Goal: Information Seeking & Learning: Learn about a topic

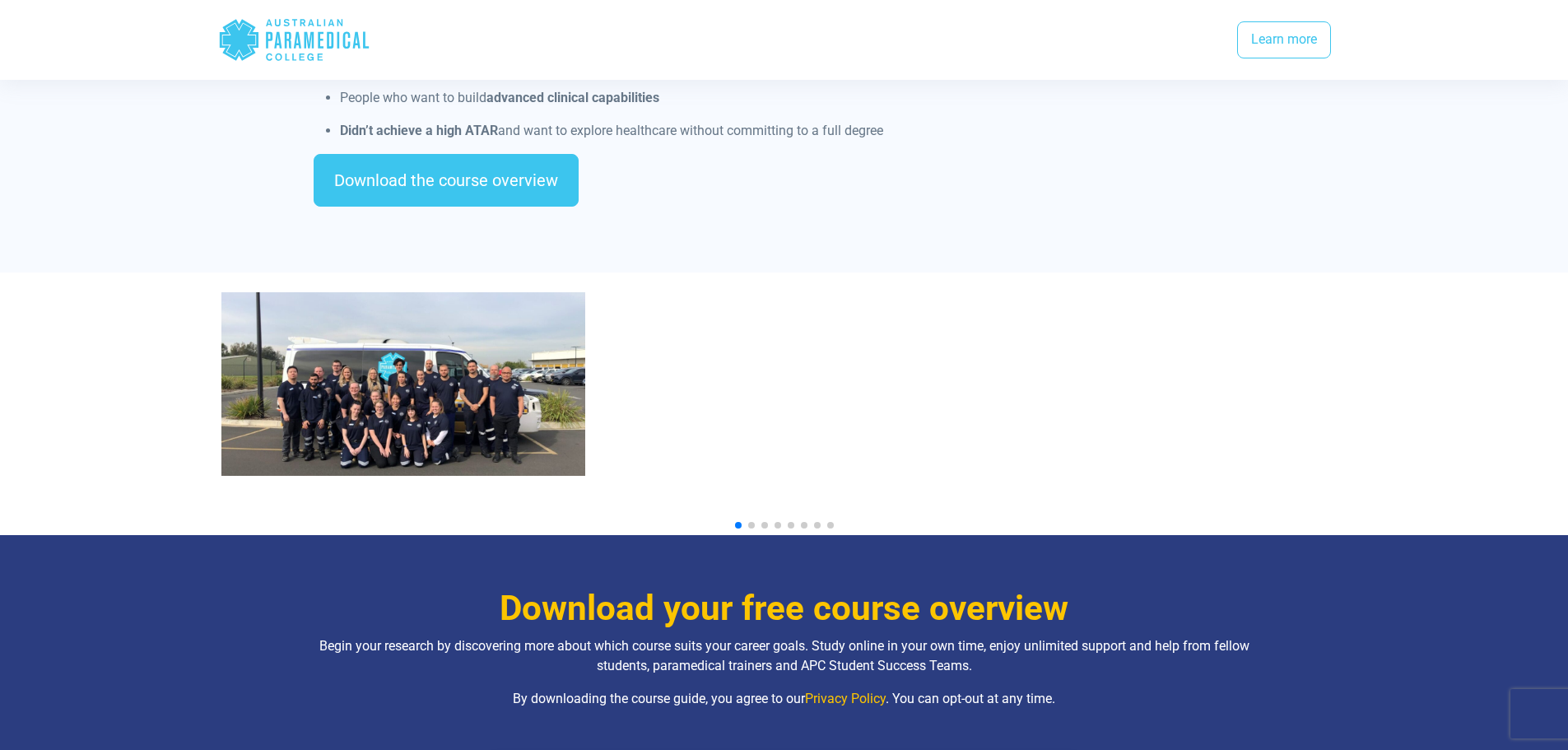
scroll to position [1635, 0]
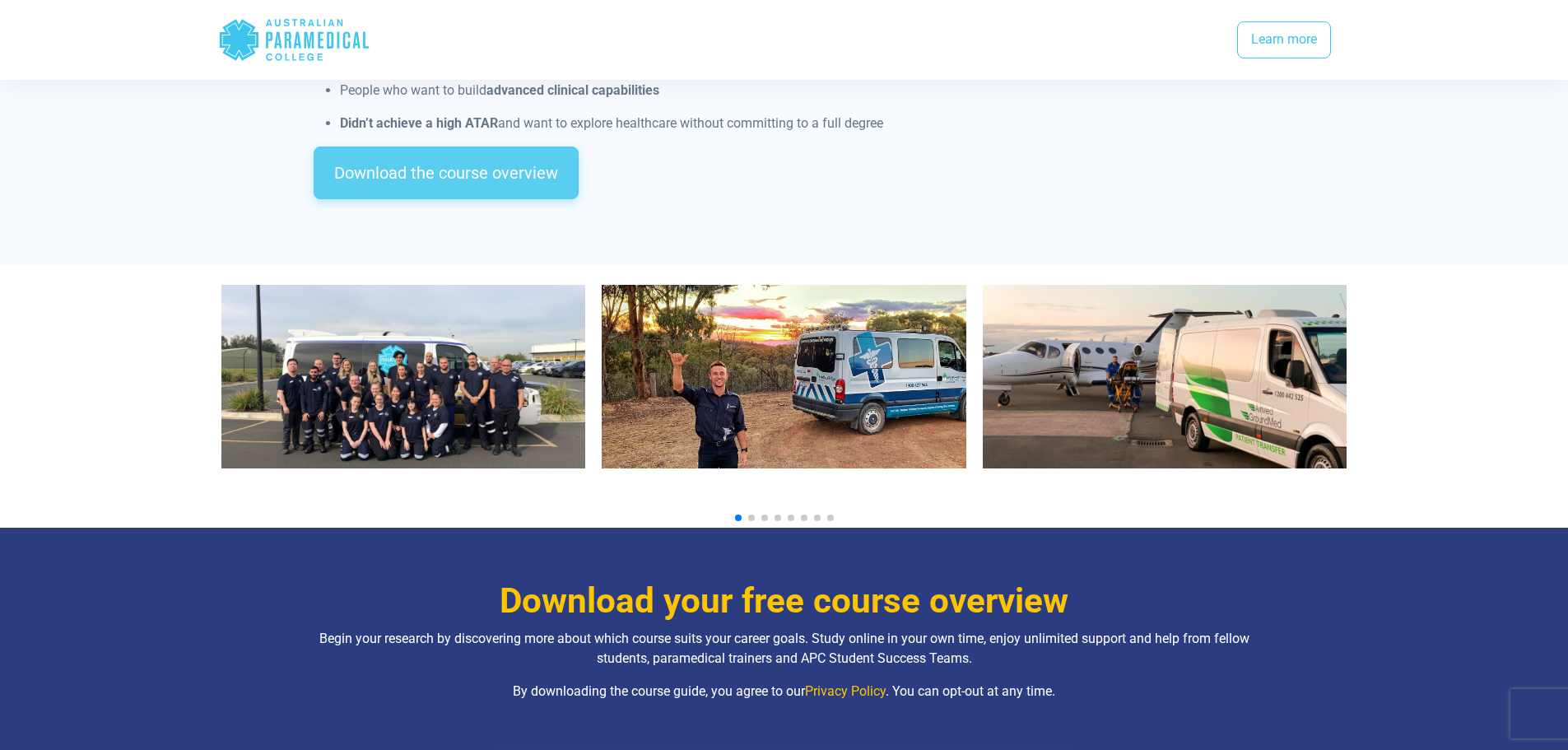
click at [449, 152] on link "Download the course overview" at bounding box center [446, 172] width 265 height 53
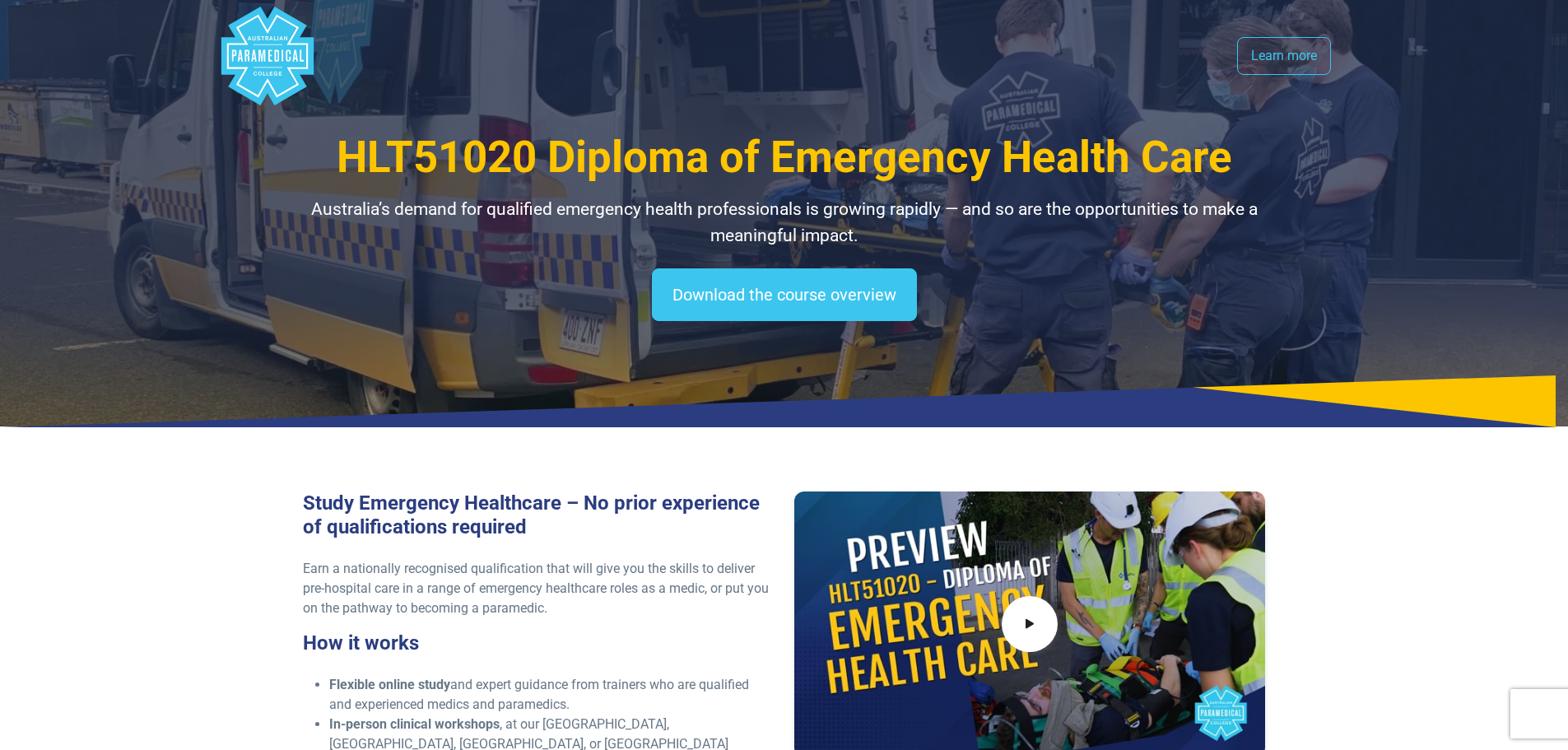
click at [1305, 62] on link "Learn more" at bounding box center [1284, 56] width 94 height 38
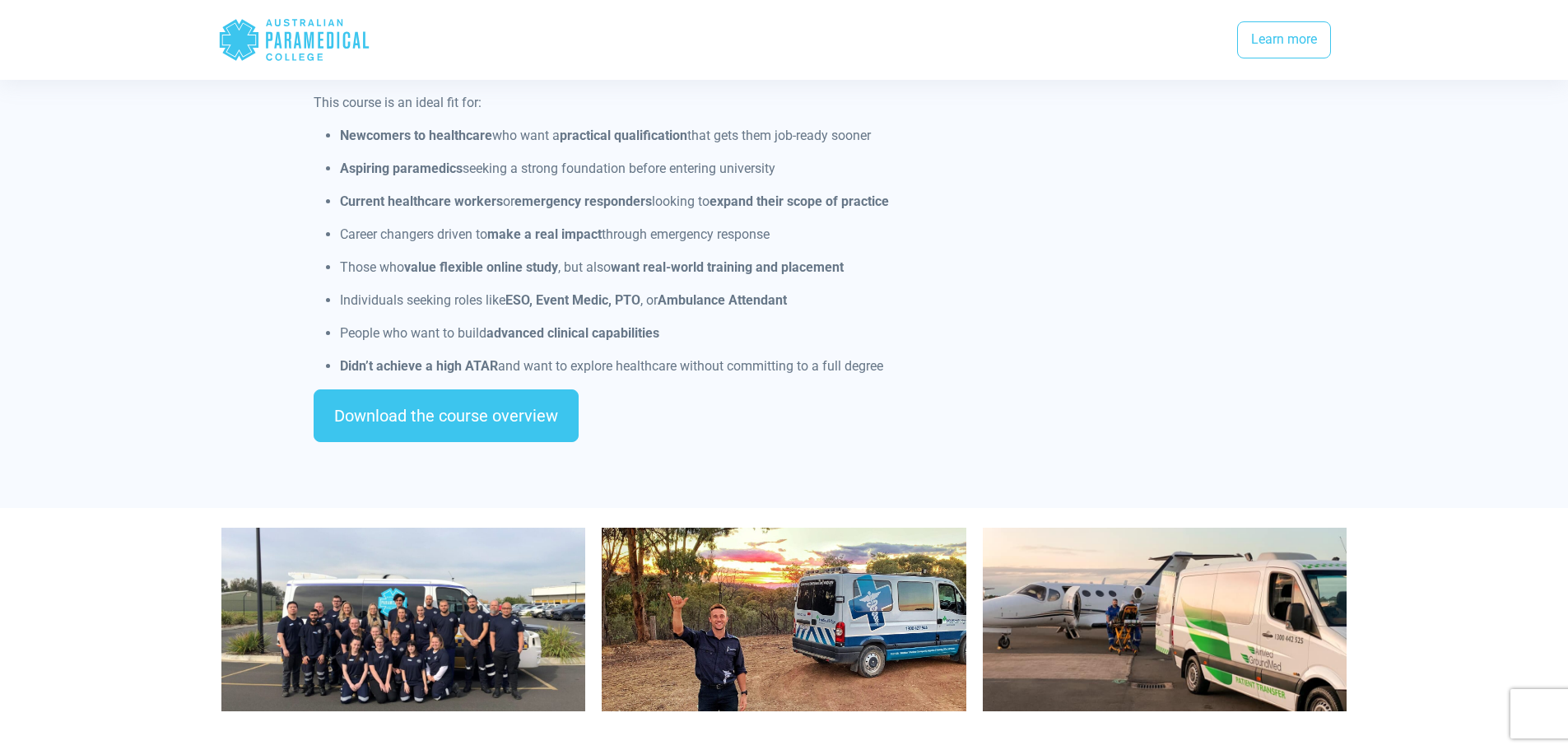
scroll to position [1389, 0]
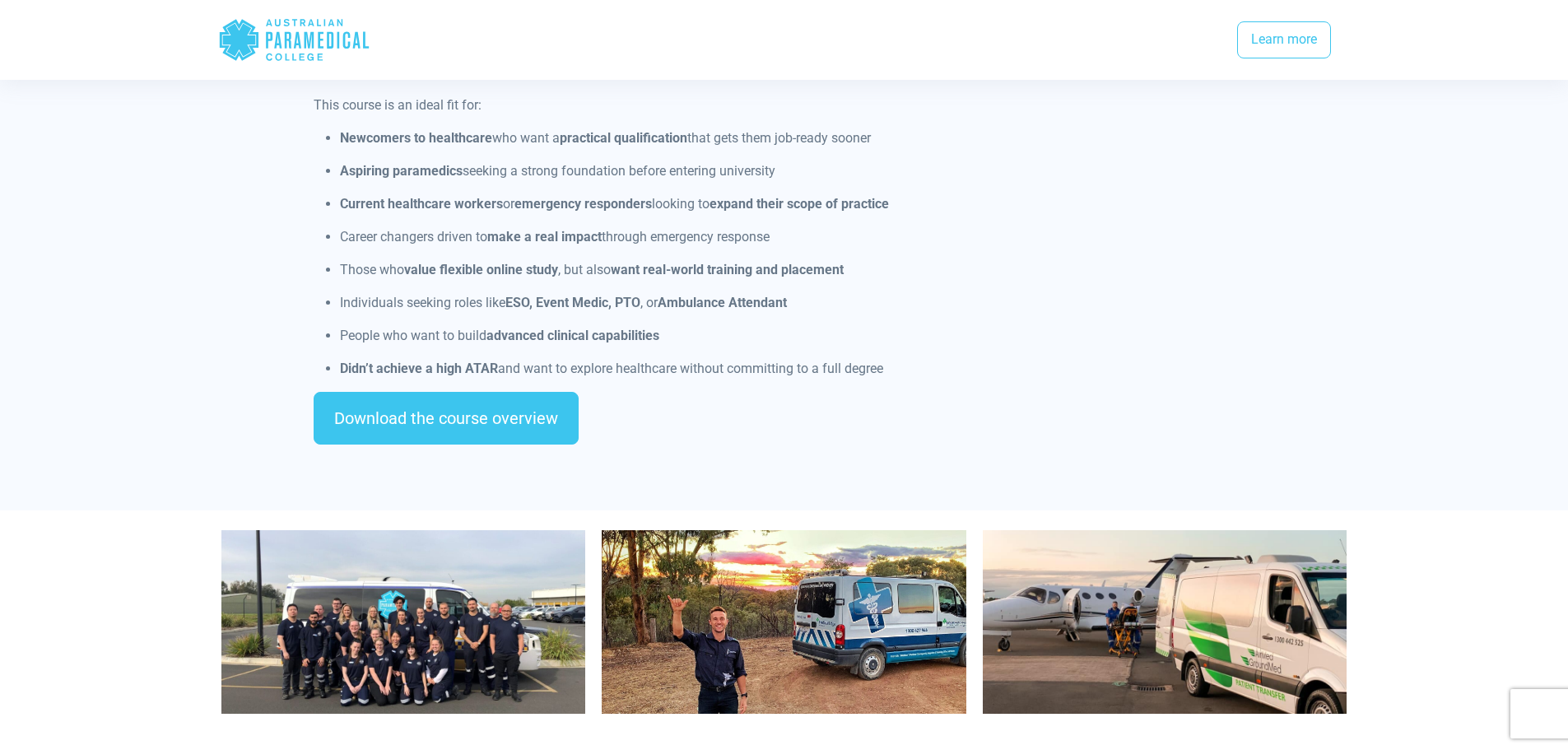
scroll to position [1635, 0]
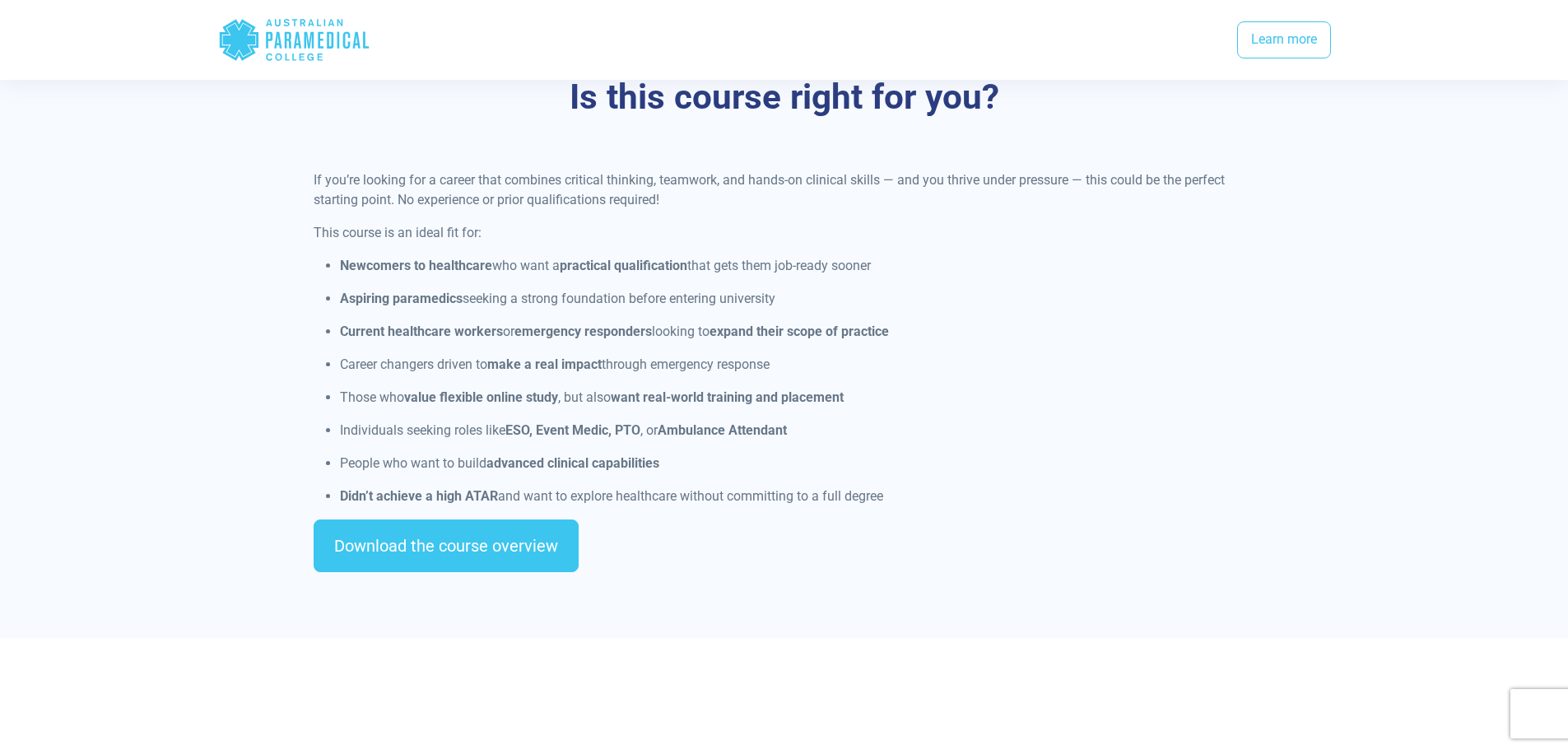
scroll to position [1352, 0]
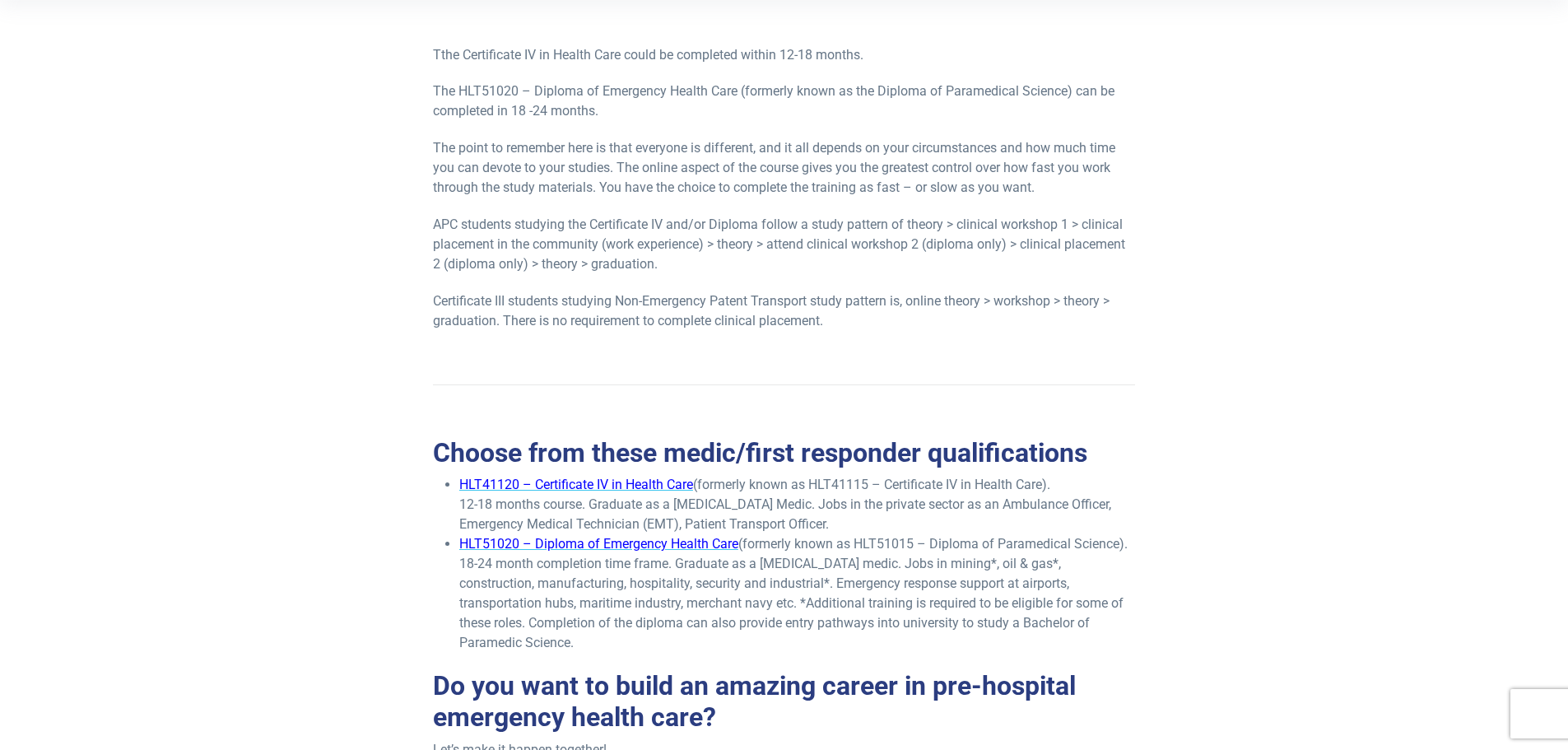
scroll to position [325, 0]
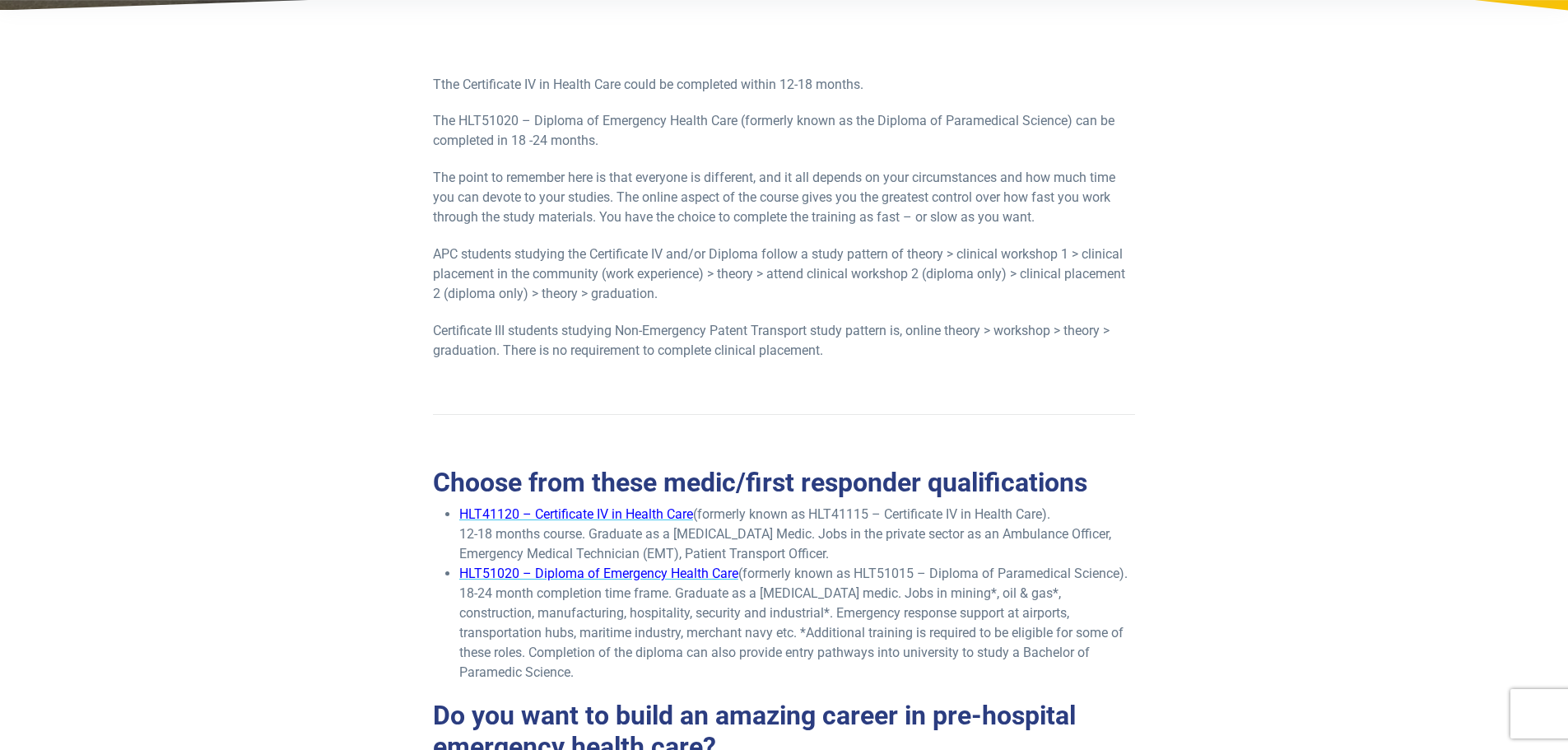
click at [710, 569] on span "HLT51020 – Diploma of Emergency Health Care" at bounding box center [598, 573] width 279 height 16
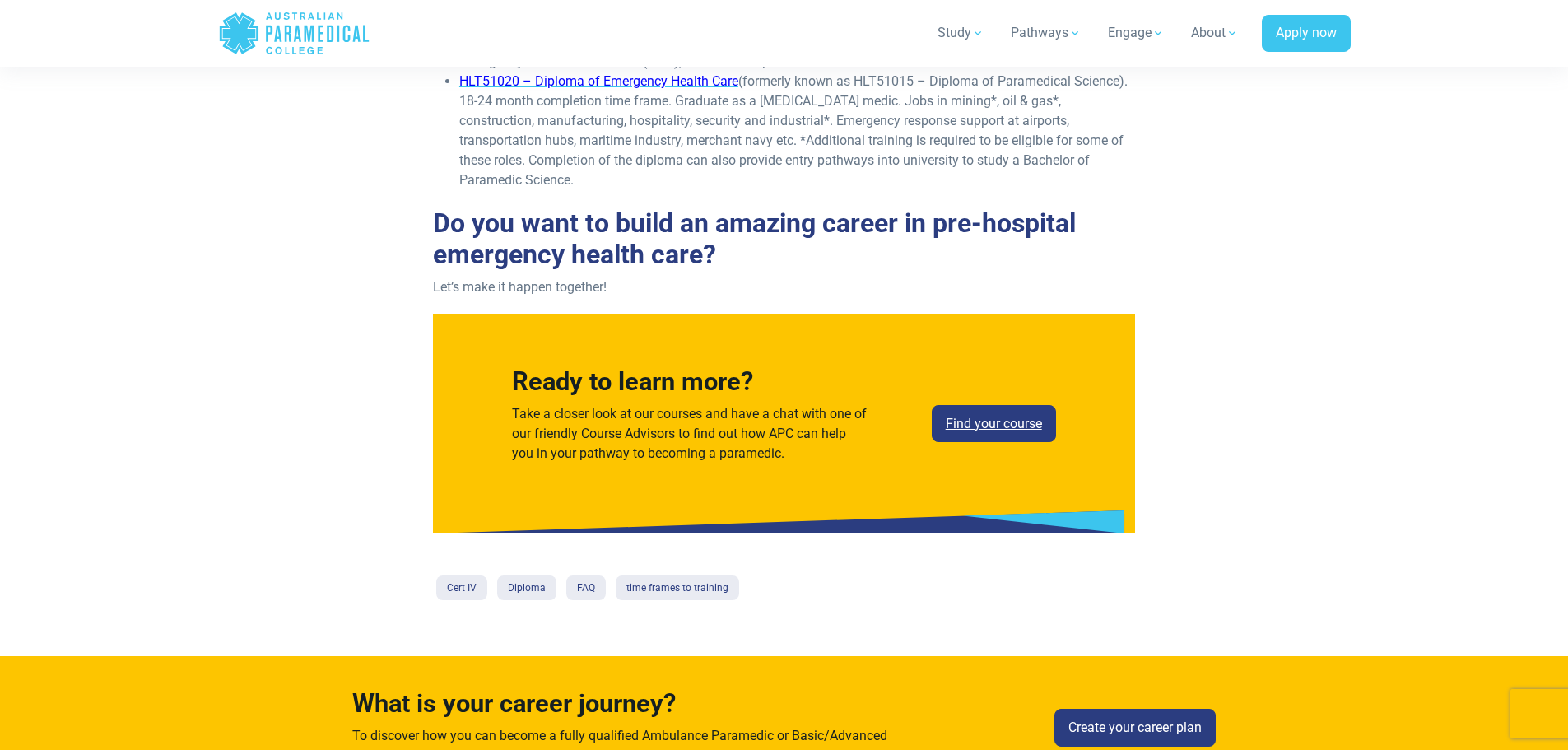
scroll to position [848, 0]
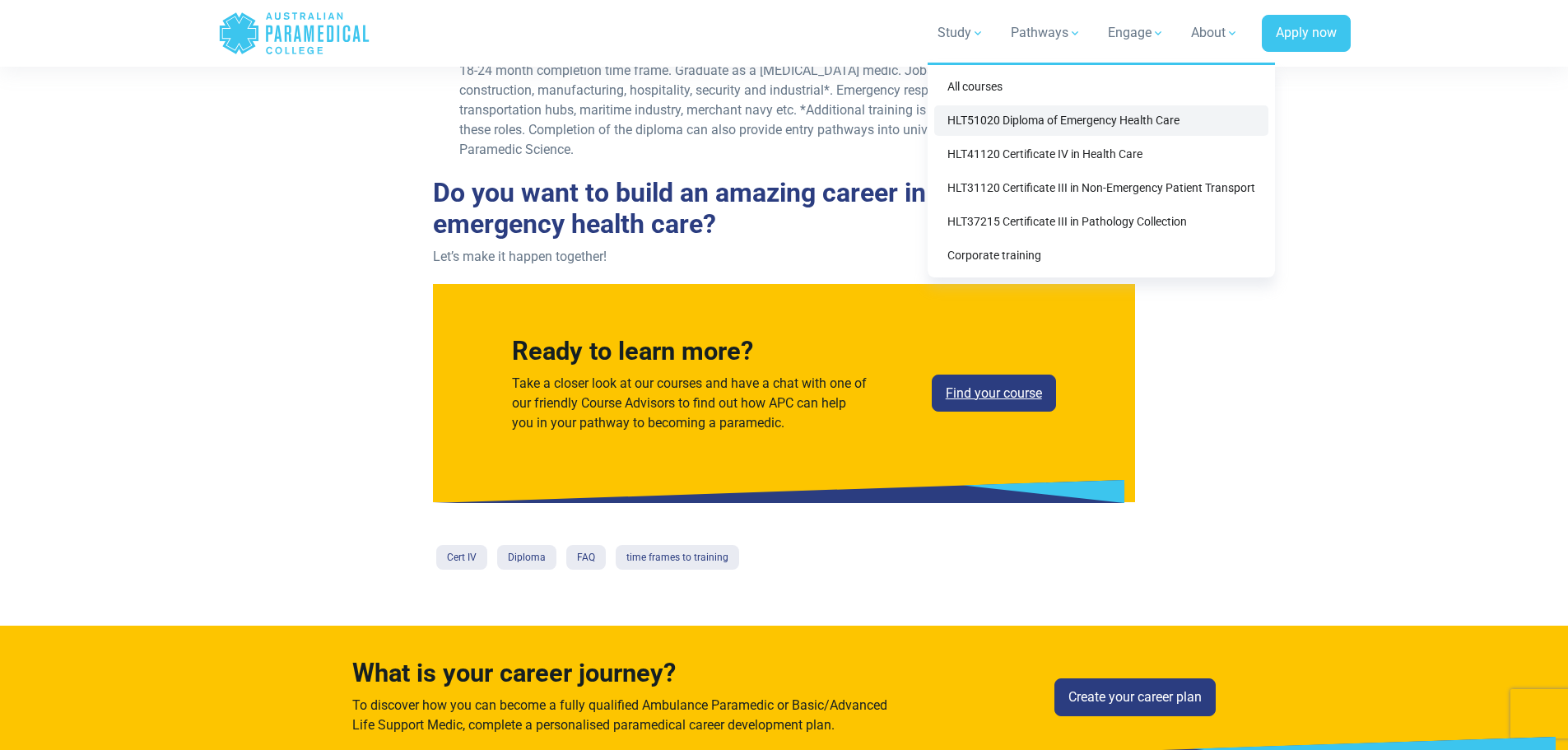
click at [1005, 120] on link "HLT51020 Diploma of Emergency Health Care" at bounding box center [1101, 120] width 334 height 30
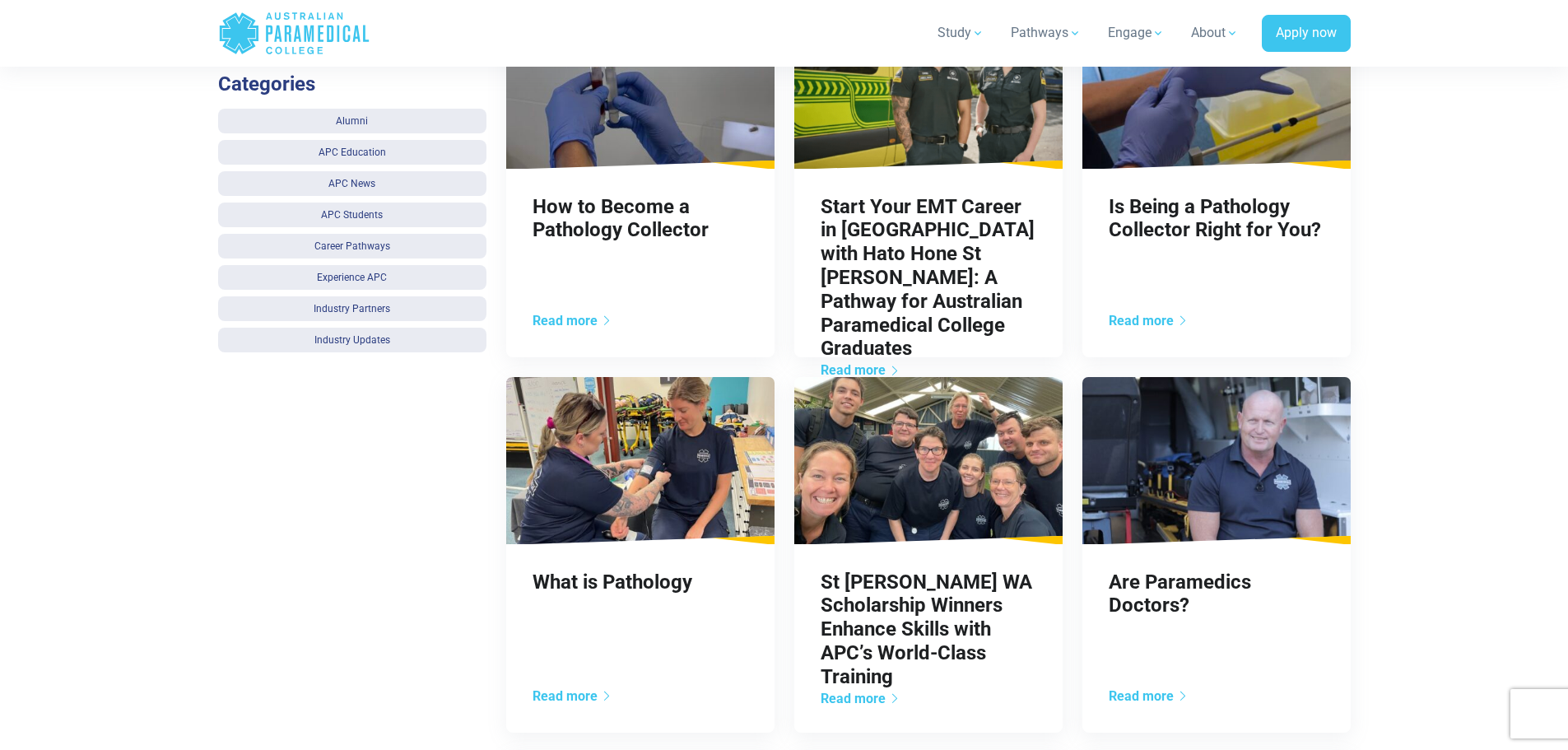
scroll to position [801, 0]
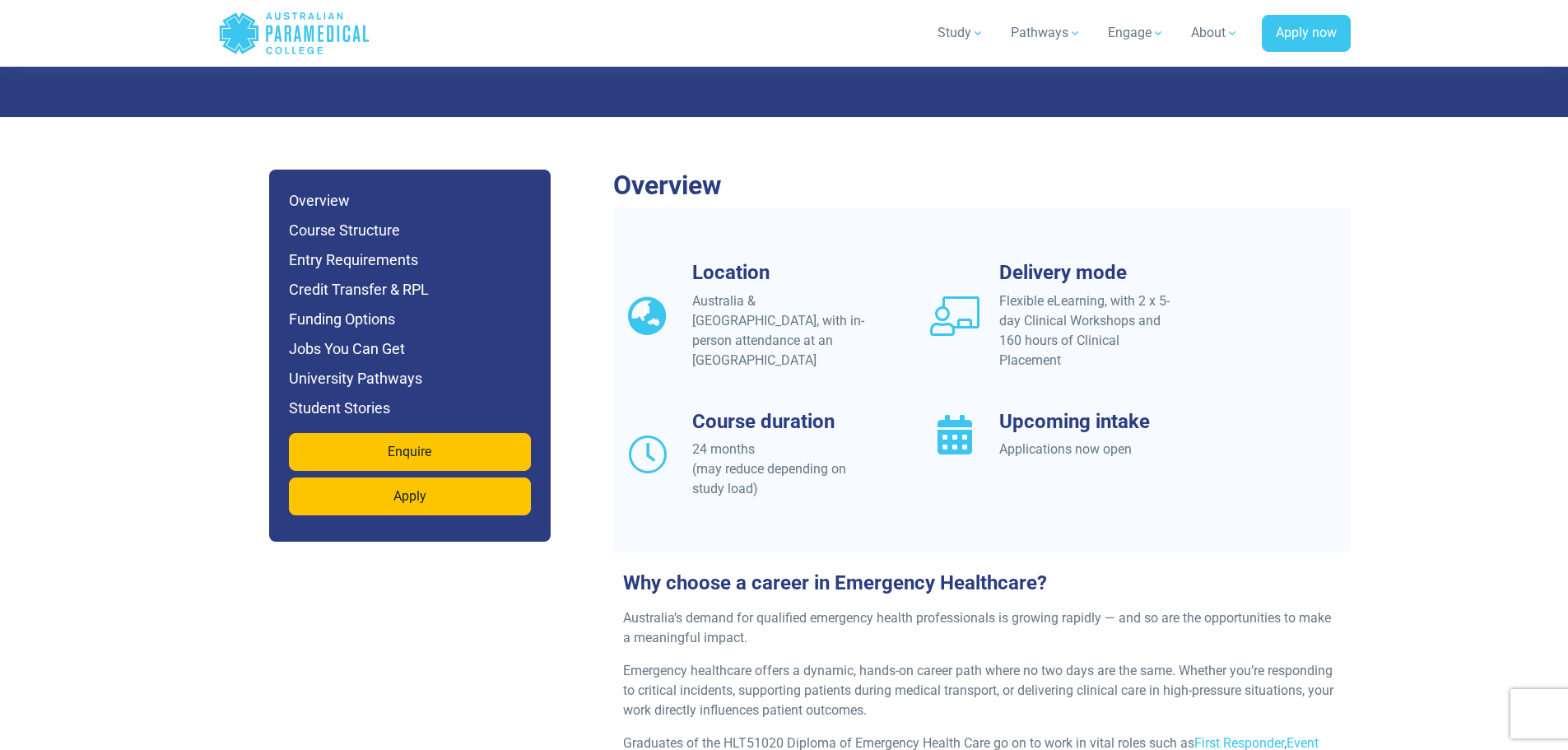
scroll to position [1370, 0]
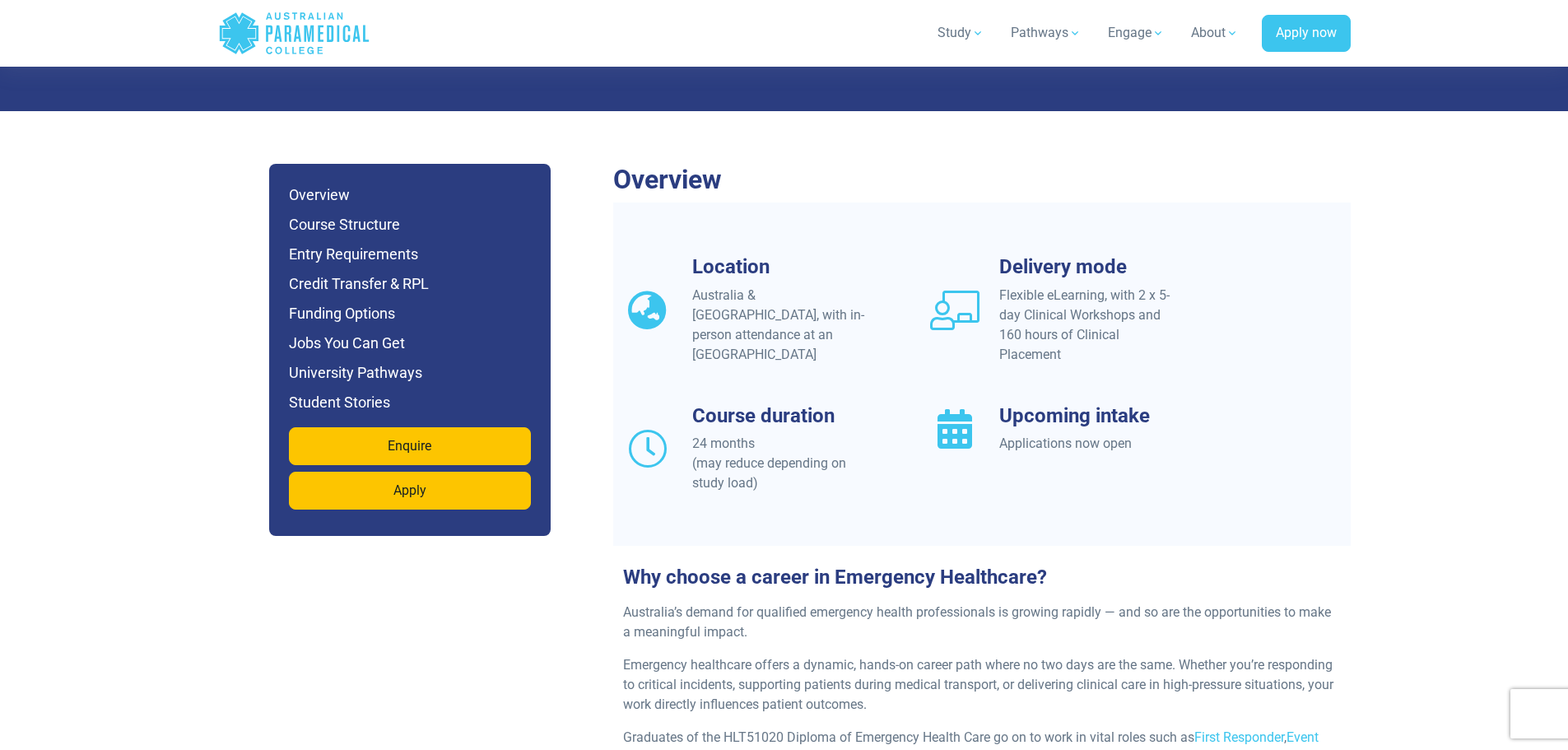
click at [383, 242] on h6 "Entry Requirements" at bounding box center [410, 254] width 242 height 23
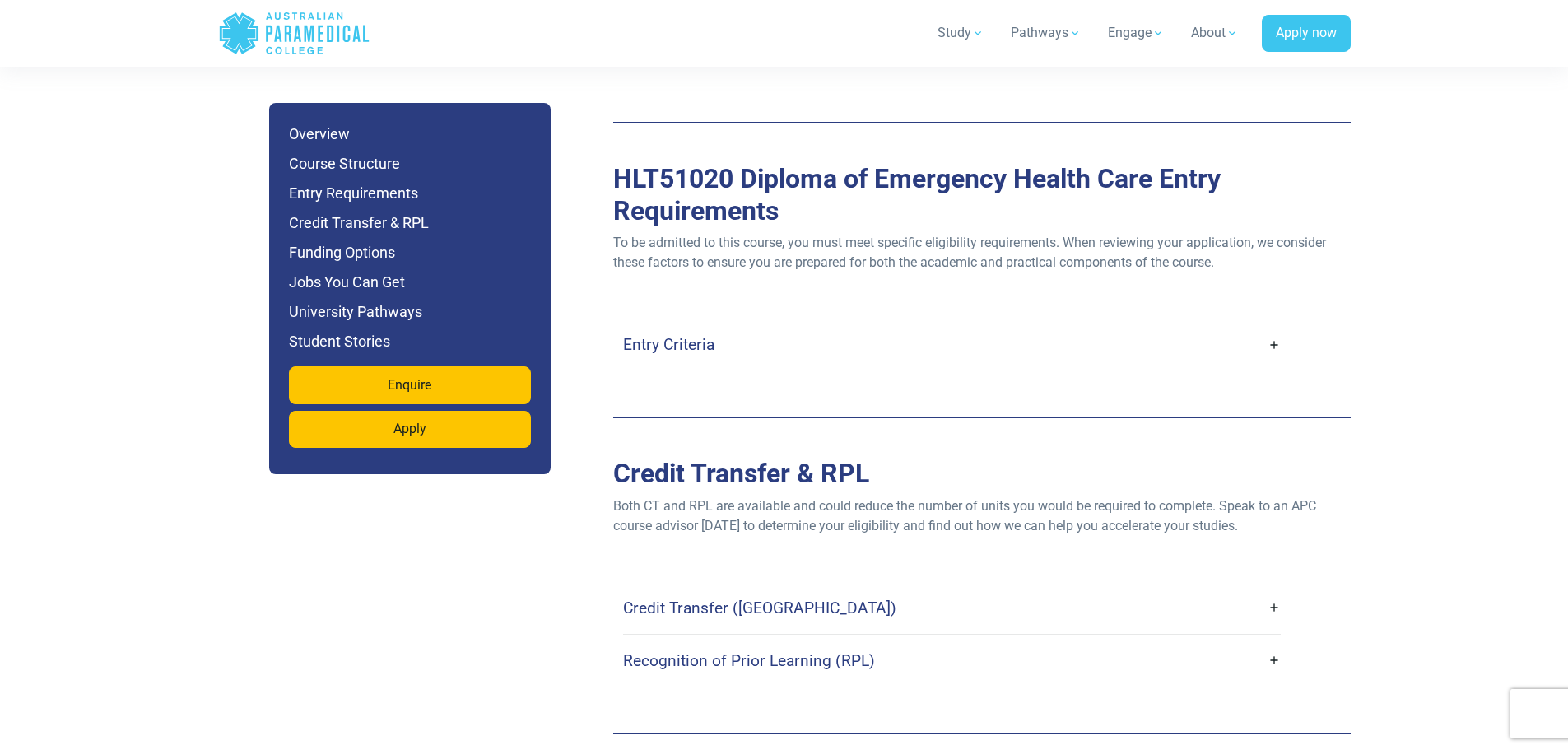
scroll to position [4463, 0]
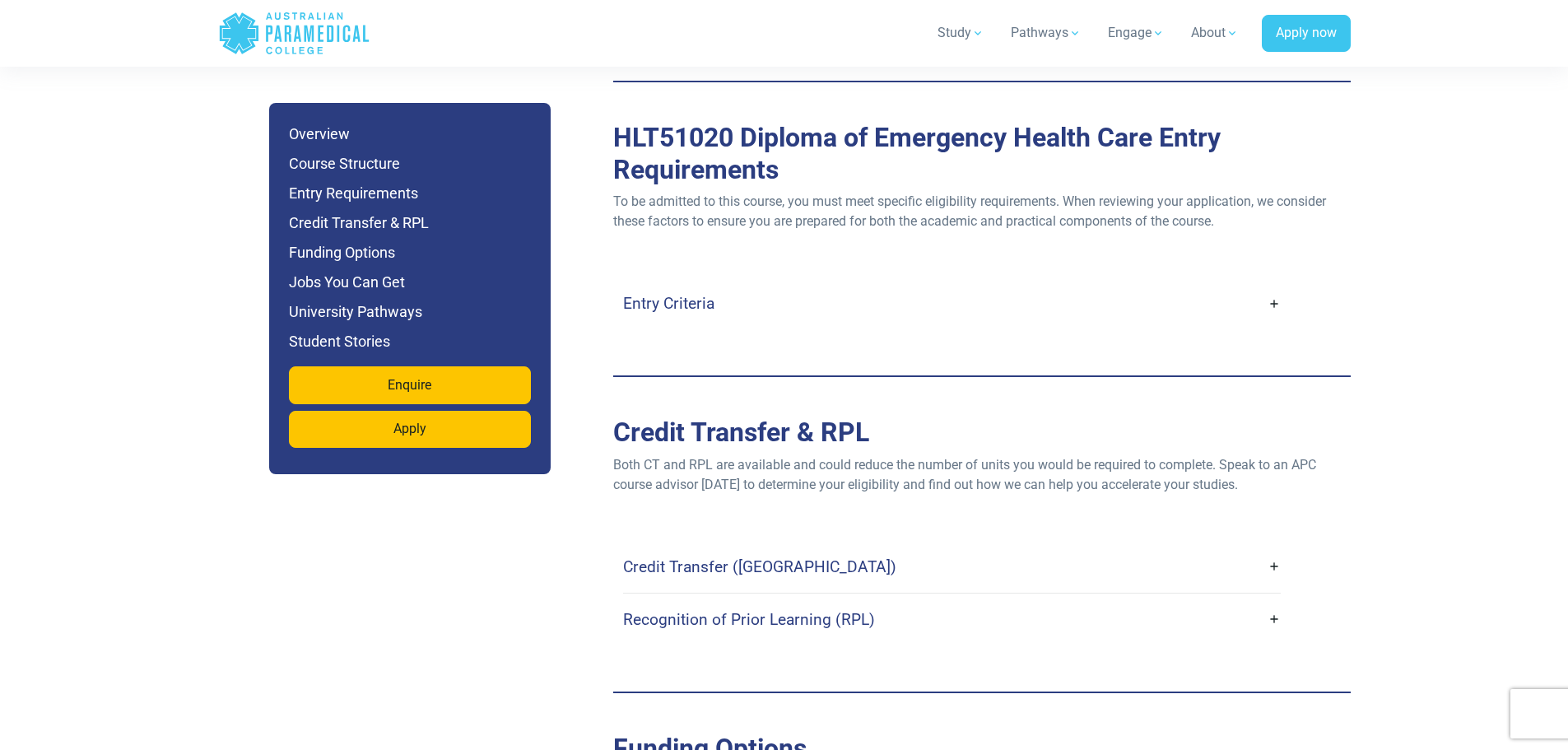
click at [1270, 284] on link "Entry Criteria" at bounding box center [951, 303] width 657 height 39
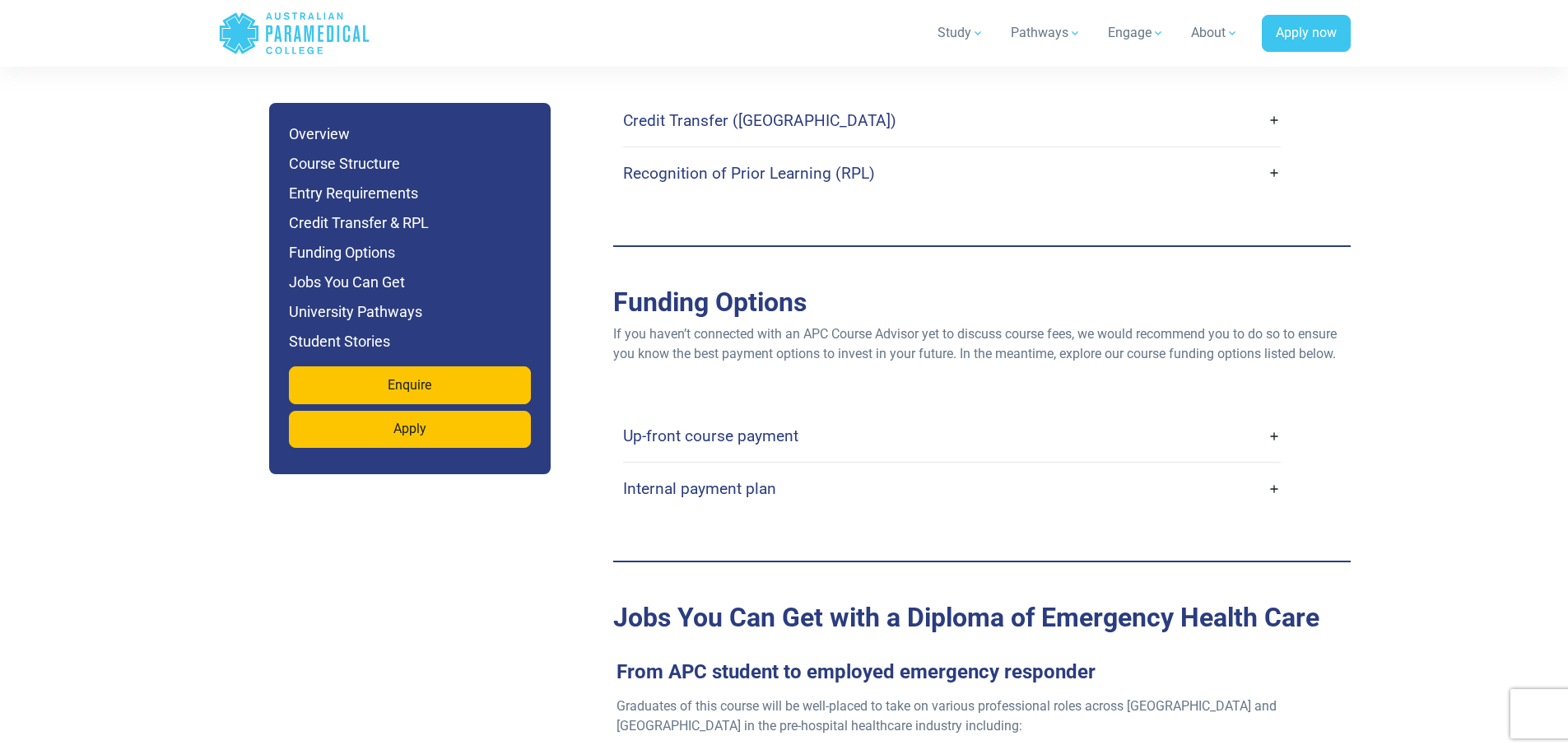
scroll to position [5541, 0]
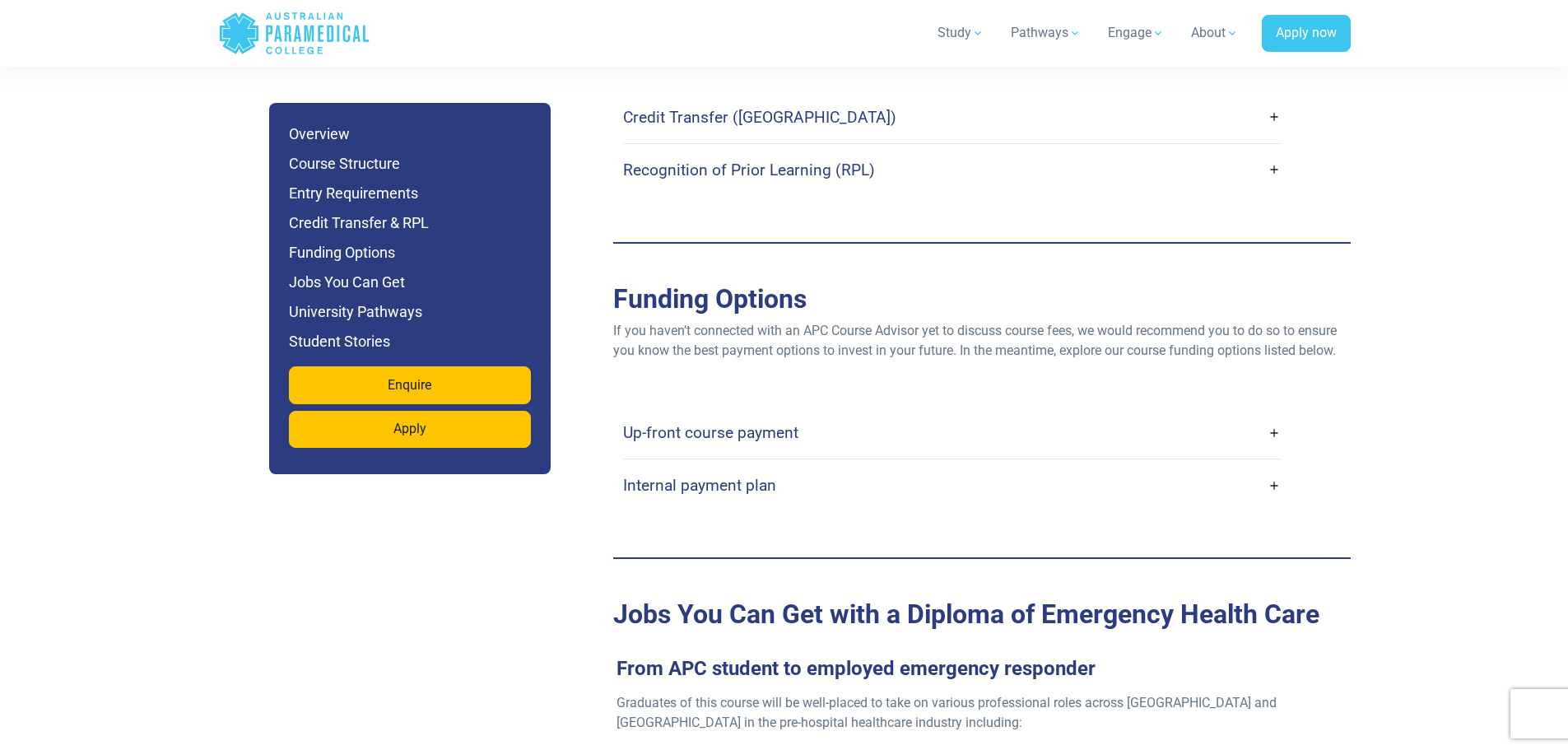
click at [1275, 413] on link "Up-front course payment" at bounding box center [951, 432] width 657 height 39
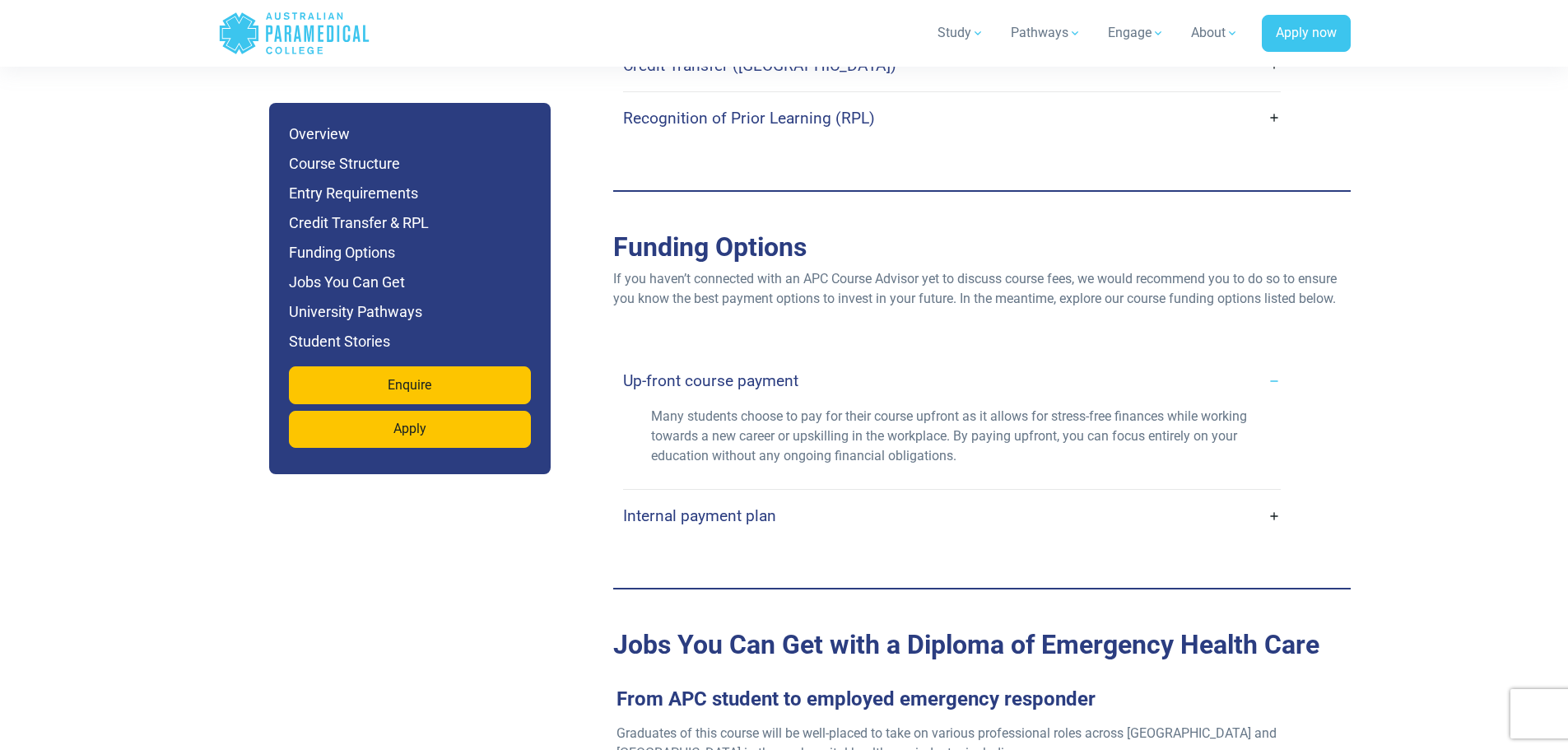
scroll to position [5594, 0]
click at [1262, 495] on link "Internal payment plan" at bounding box center [951, 514] width 657 height 39
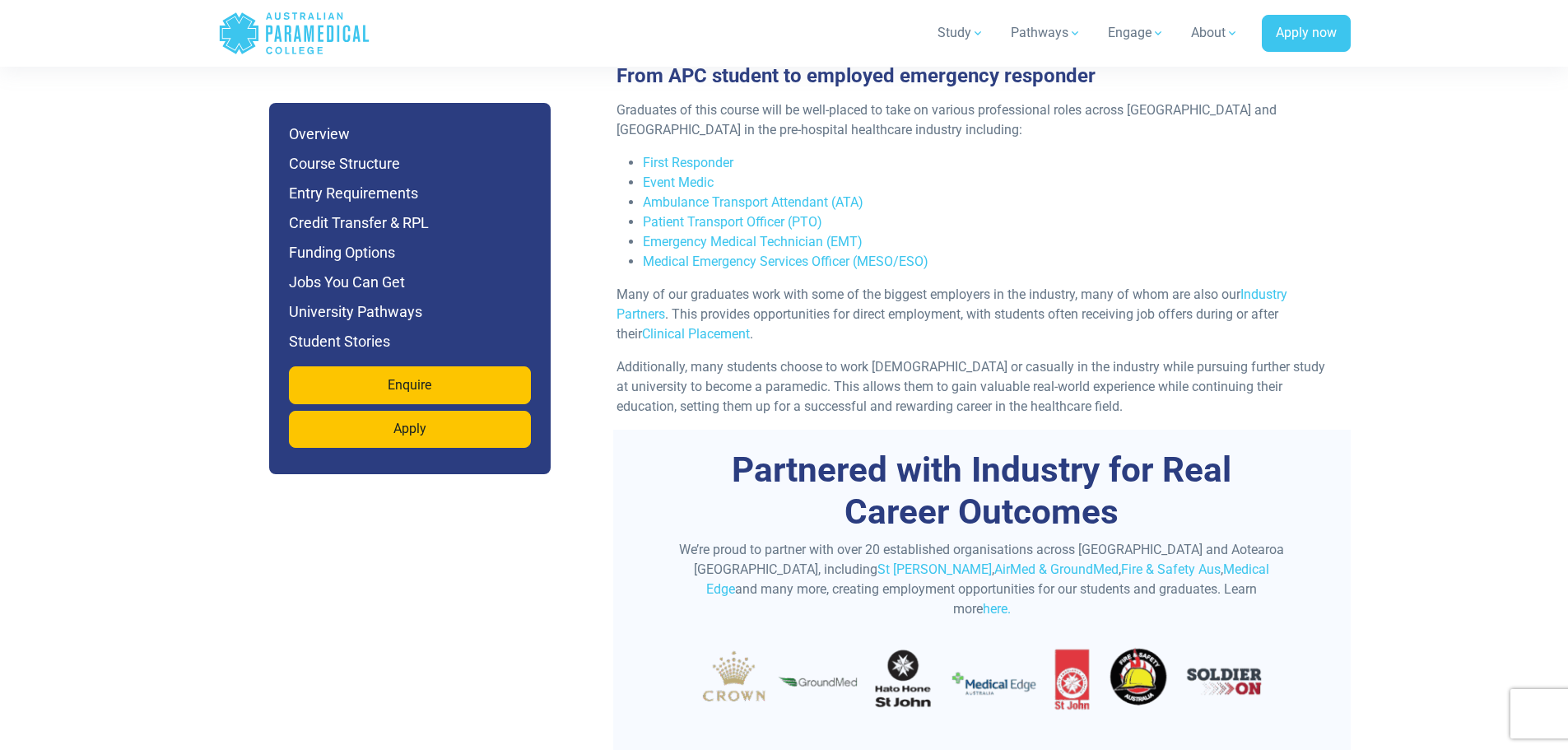
scroll to position [6372, 0]
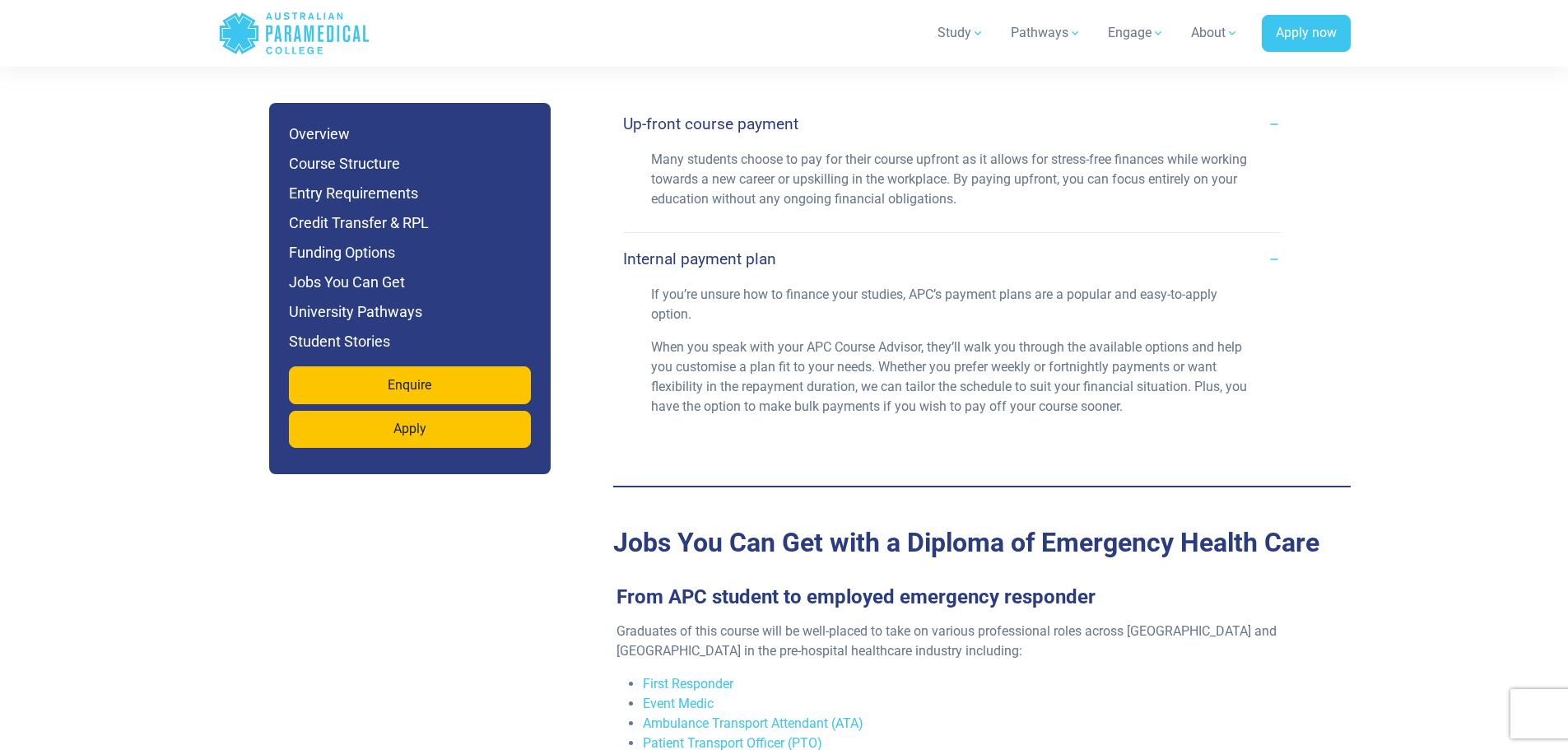
scroll to position [5888, 0]
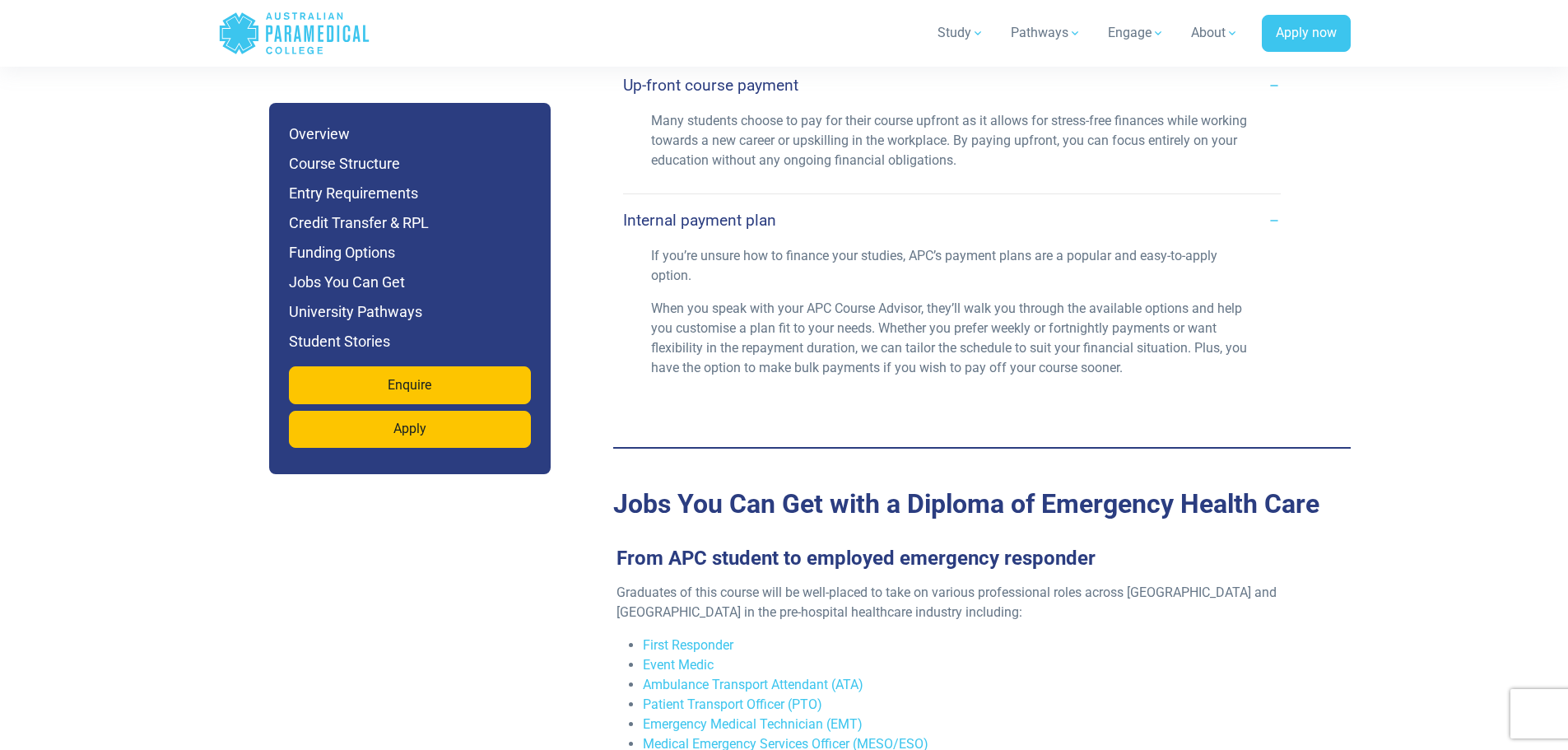
click at [347, 331] on h6 "Student Stories" at bounding box center [410, 341] width 242 height 23
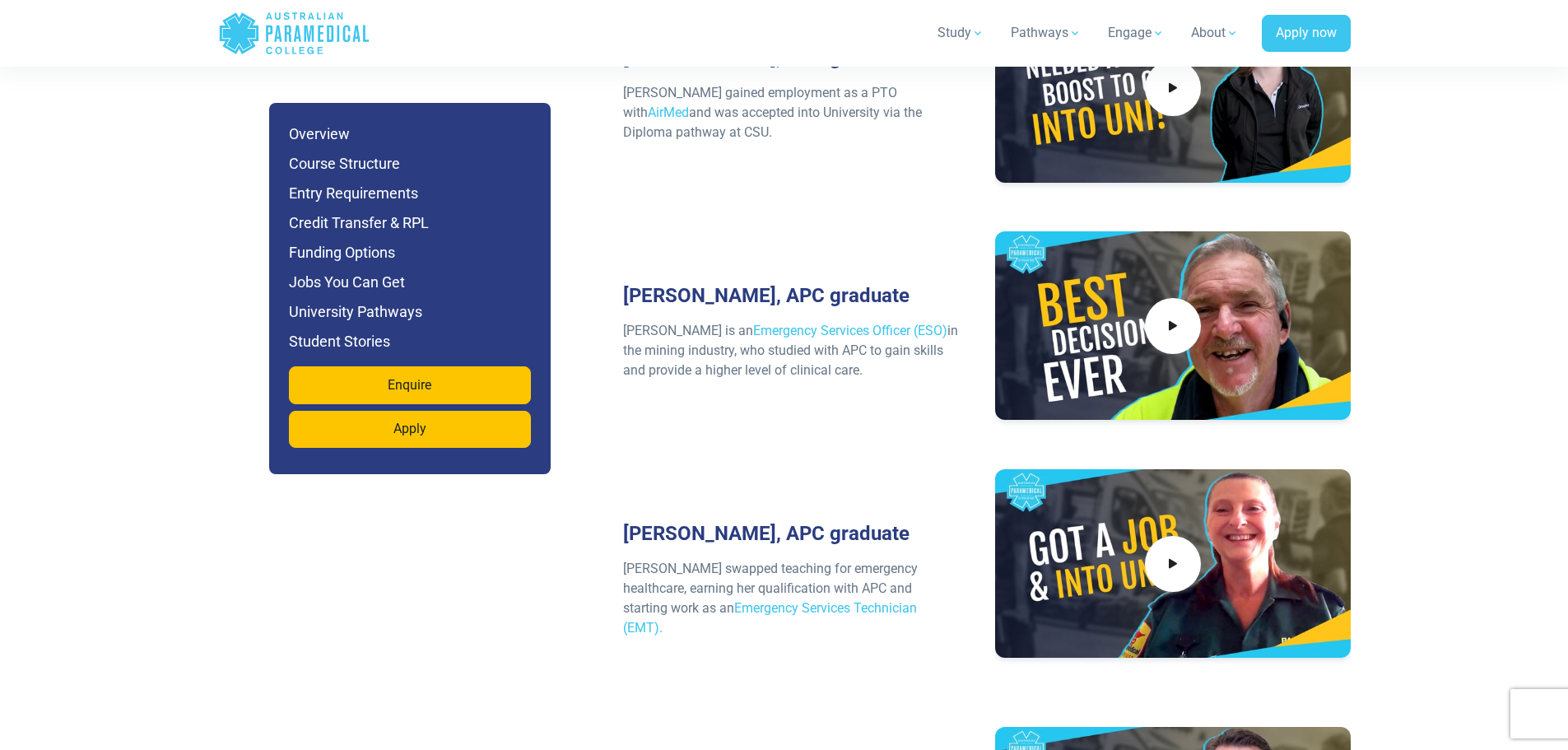
scroll to position [8142, 0]
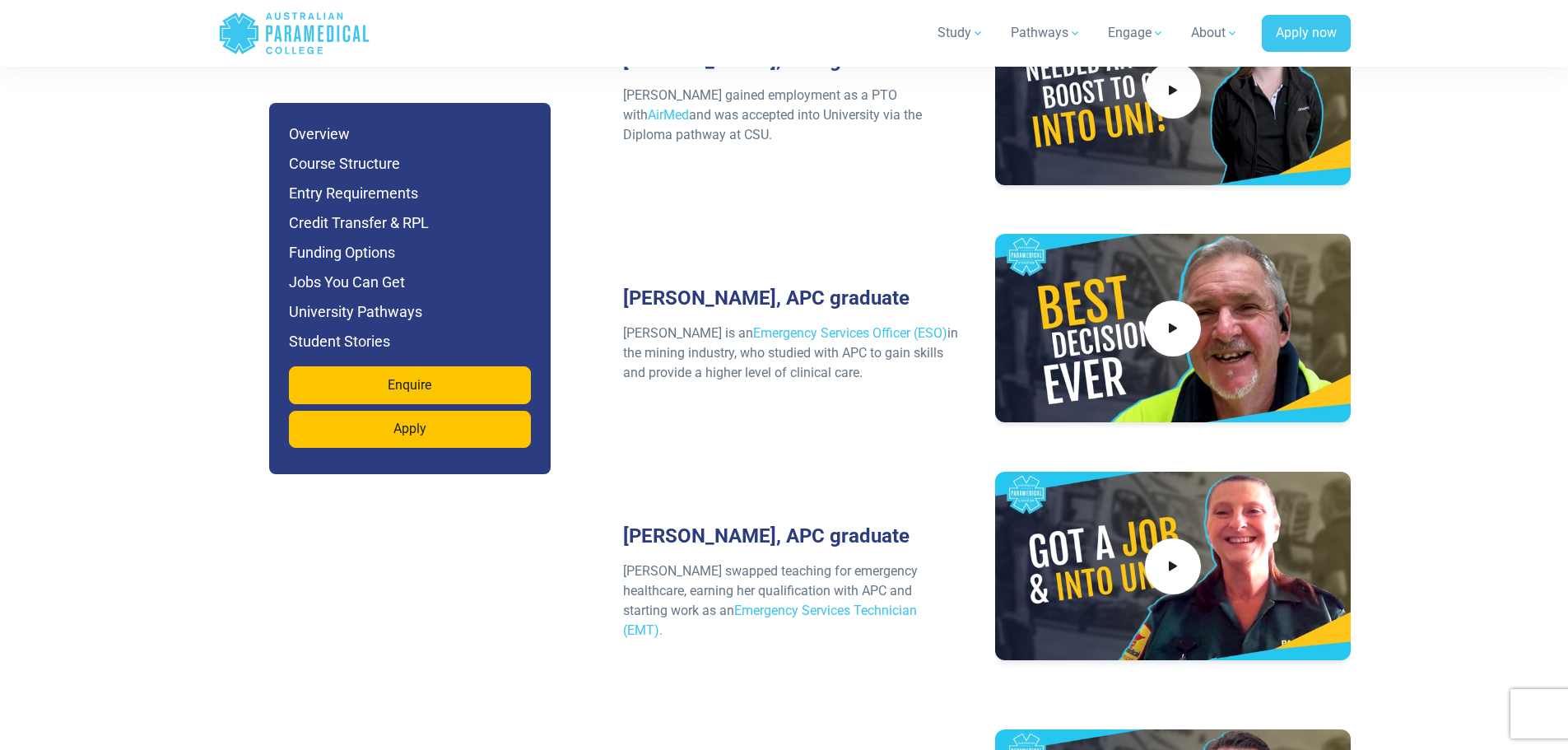
click at [337, 190] on h6 "Entry Requirements" at bounding box center [410, 193] width 242 height 23
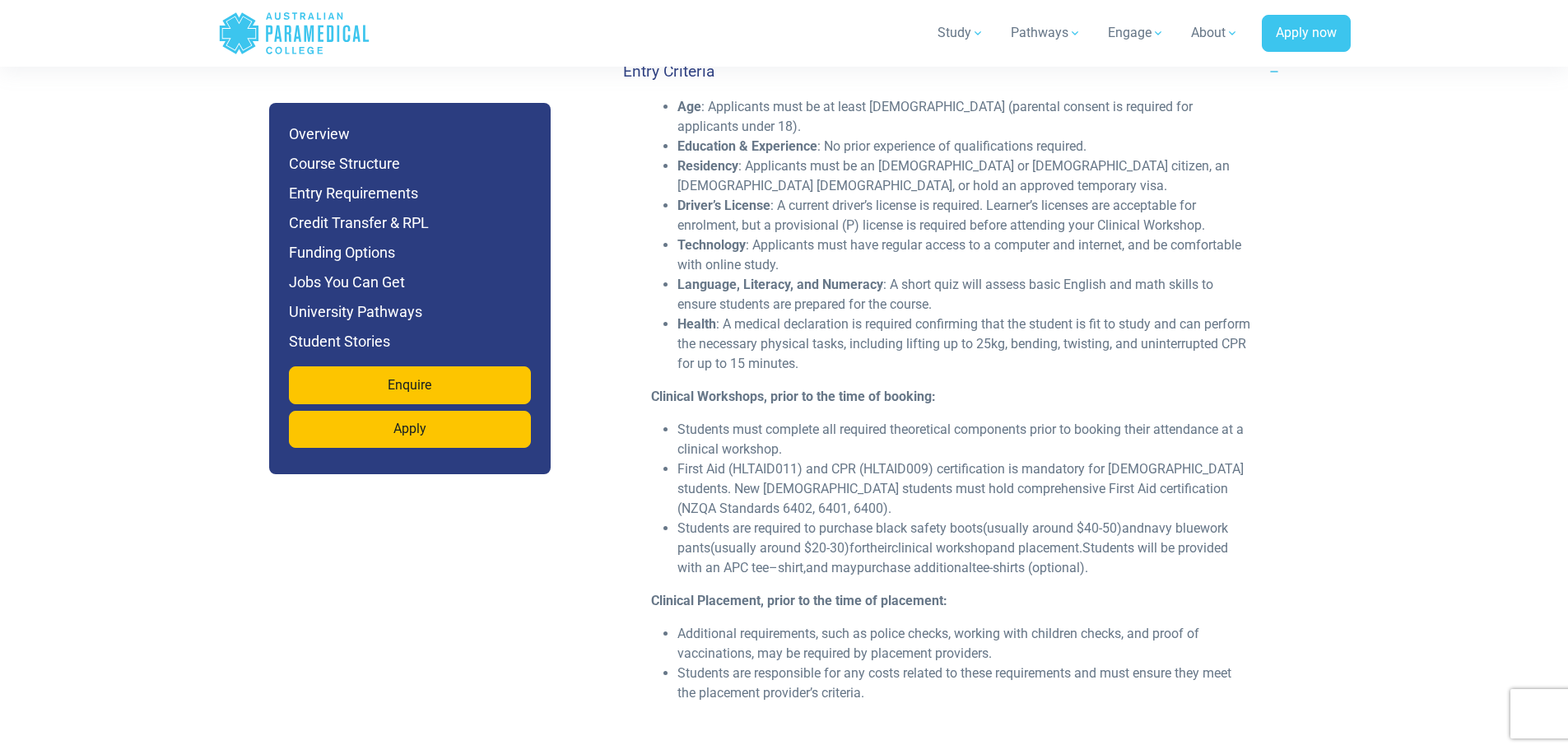
scroll to position [4694, 0]
